Goal: Find specific page/section: Find specific page/section

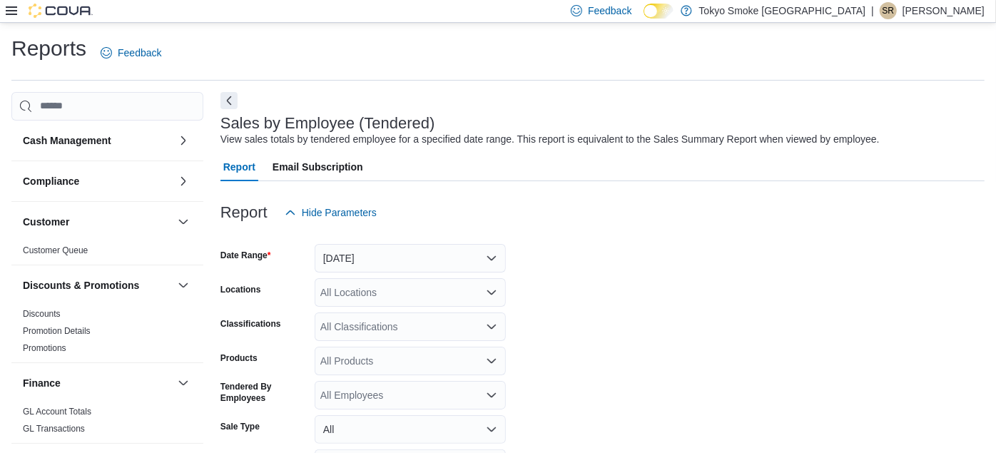
click at [16, 11] on icon at bounding box center [11, 10] width 11 height 9
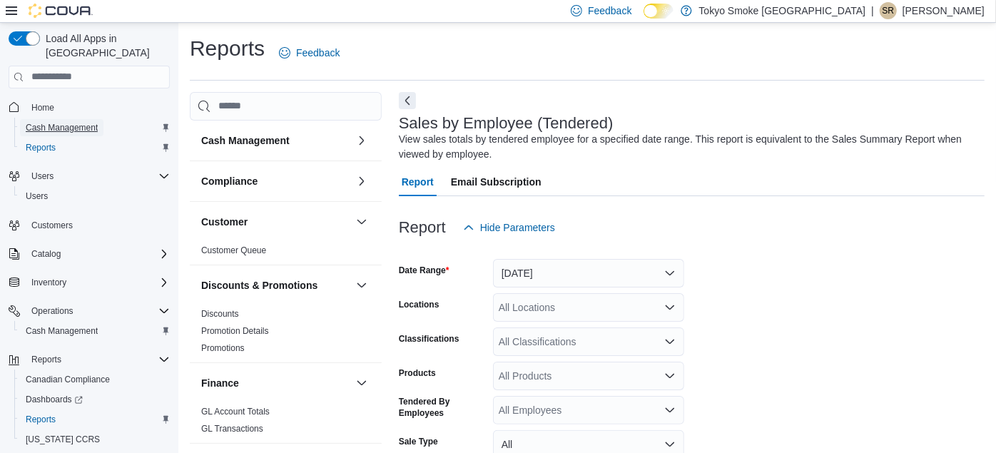
click at [73, 122] on span "Cash Management" at bounding box center [62, 127] width 72 height 11
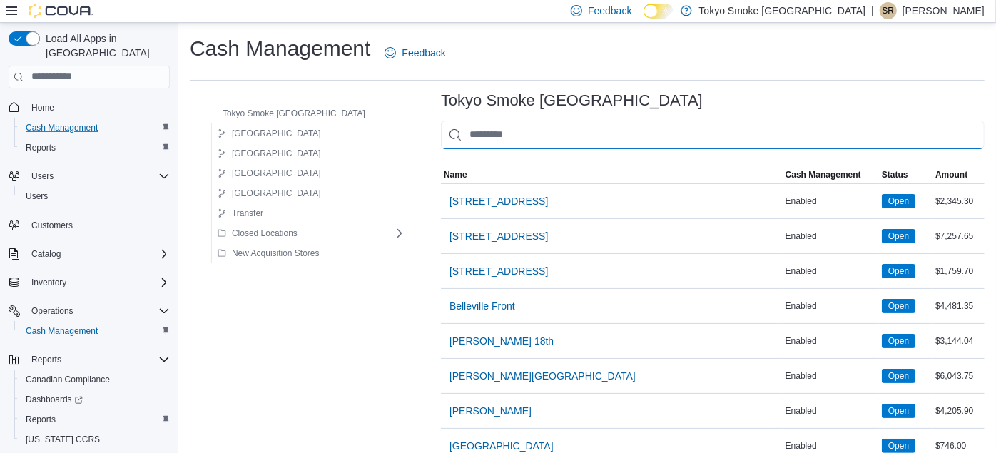
click at [521, 134] on input "This is a search bar. As you type, the results lower in the page will automatic…" at bounding box center [712, 135] width 543 height 29
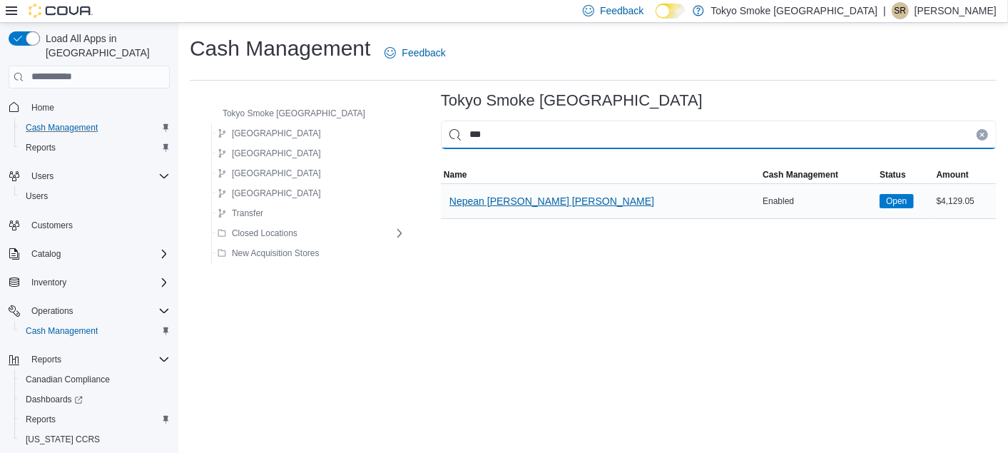
type input "***"
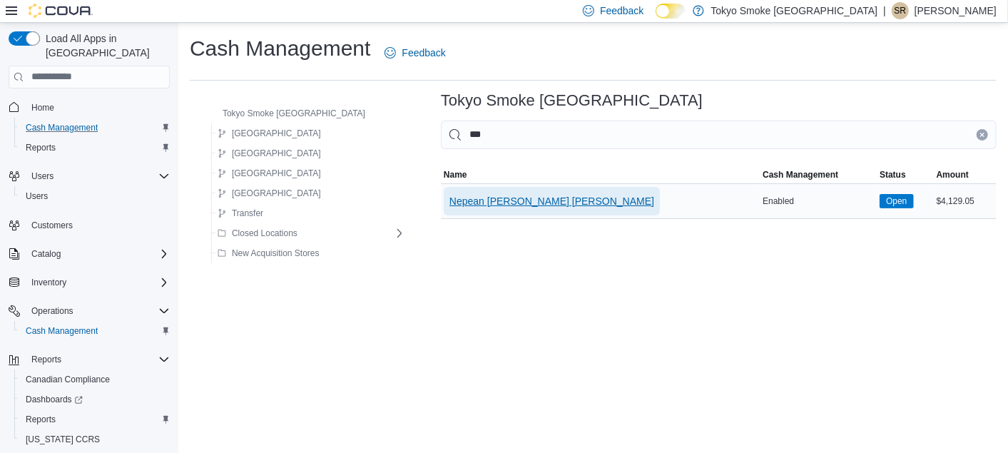
click at [478, 198] on span "Nepean [PERSON_NAME] [PERSON_NAME]" at bounding box center [551, 201] width 205 height 14
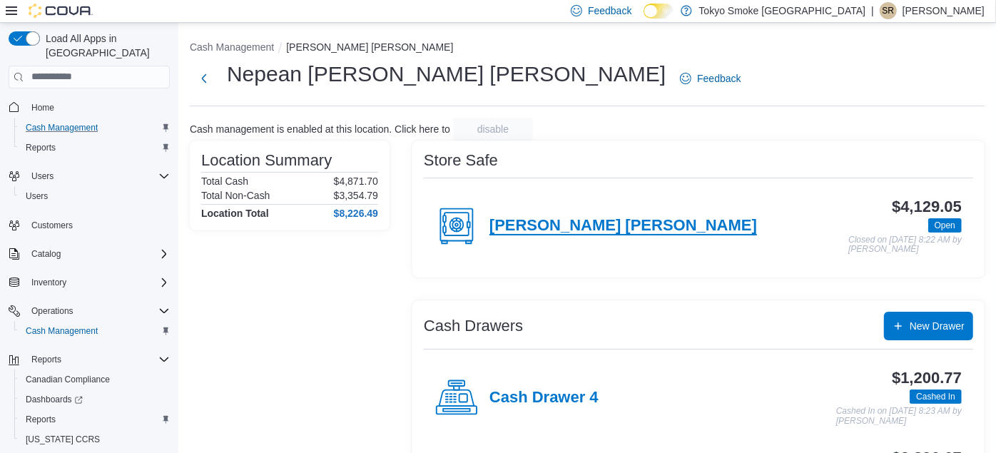
click at [550, 225] on h4 "[PERSON_NAME] [PERSON_NAME]" at bounding box center [622, 226] width 267 height 19
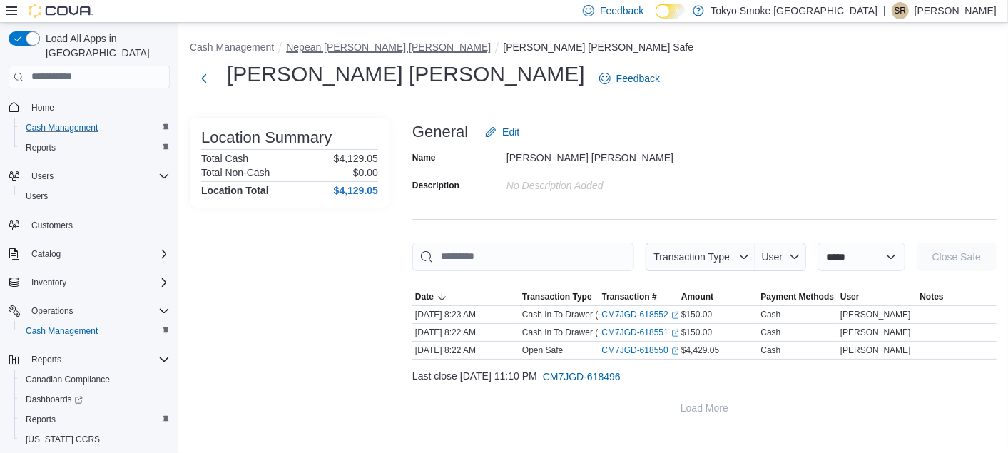
click at [350, 41] on button "Nepean [PERSON_NAME] [PERSON_NAME]" at bounding box center [388, 46] width 205 height 11
